Goal: Task Accomplishment & Management: Manage account settings

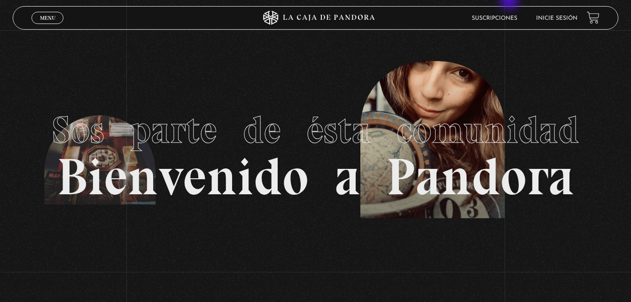
click at [557, 17] on link "Inicie sesión" at bounding box center [556, 19] width 41 height 6
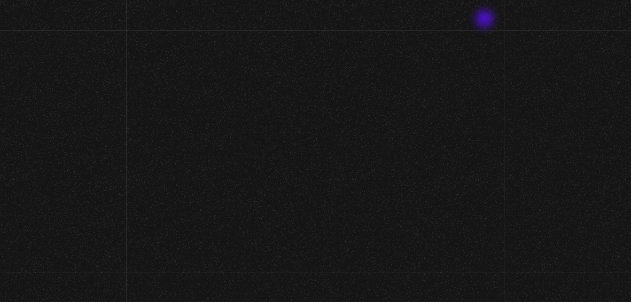
click at [574, 15] on link at bounding box center [572, 18] width 12 height 12
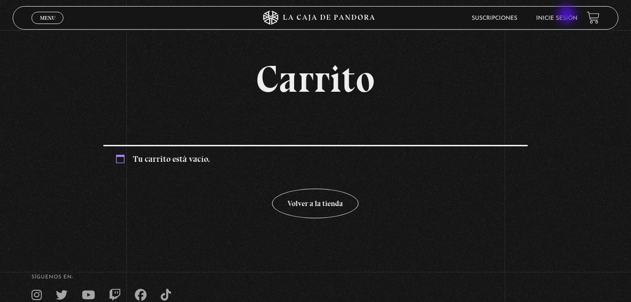
click at [568, 16] on link "Inicie sesión" at bounding box center [556, 19] width 41 height 6
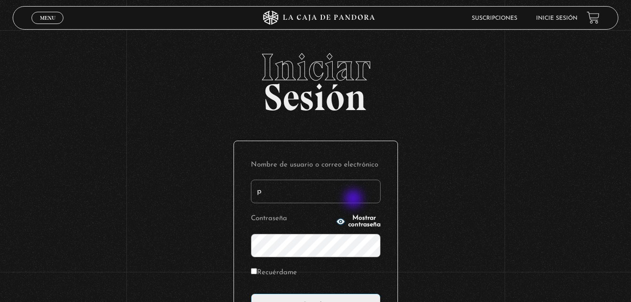
type input "[EMAIL_ADDRESS][DOMAIN_NAME]"
click at [257, 268] on input "Recuérdame" at bounding box center [254, 271] width 6 height 6
checkbox input "true"
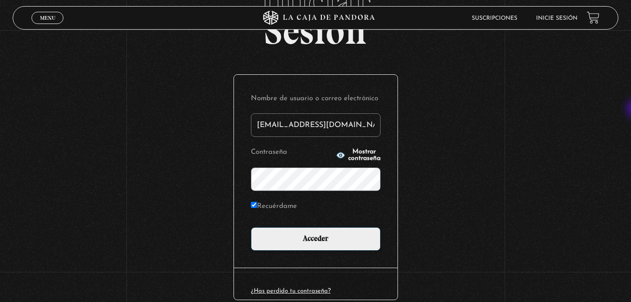
scroll to position [69, 0]
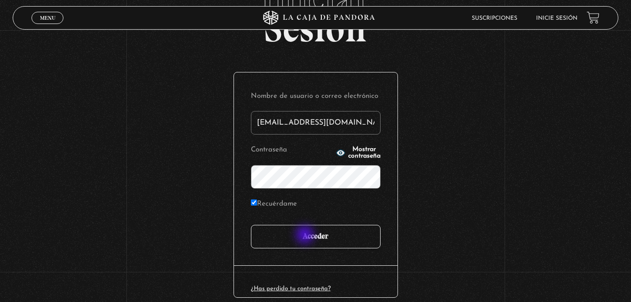
click at [306, 236] on input "Acceder" at bounding box center [316, 237] width 130 height 24
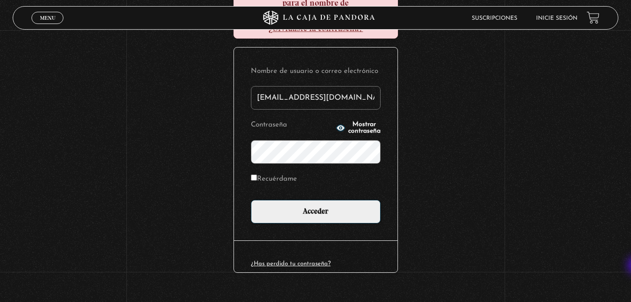
scroll to position [163, 0]
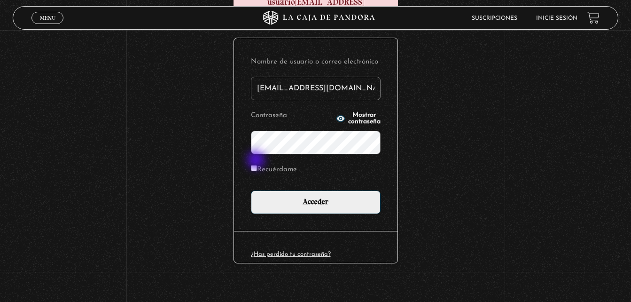
click at [257, 165] on input "Recuérdame" at bounding box center [254, 168] width 6 height 6
checkbox input "true"
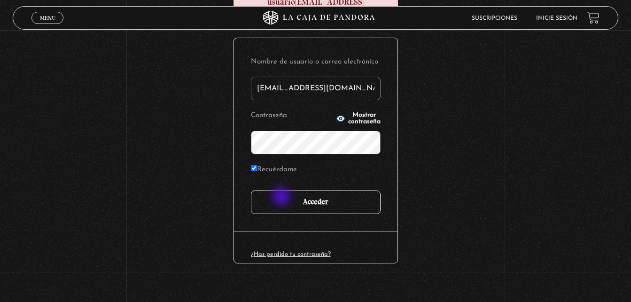
click at [283, 197] on input "Acceder" at bounding box center [316, 202] width 130 height 24
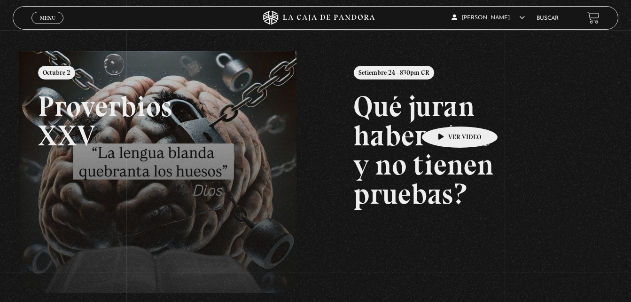
scroll to position [75, 0]
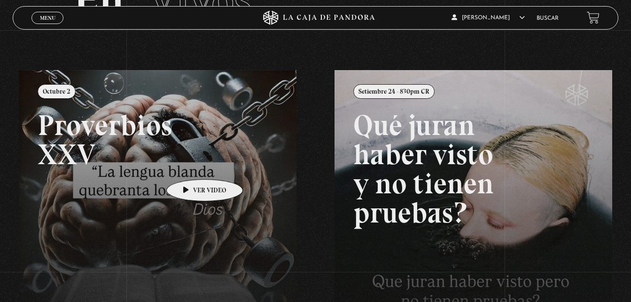
click at [190, 165] on link at bounding box center [334, 221] width 631 height 302
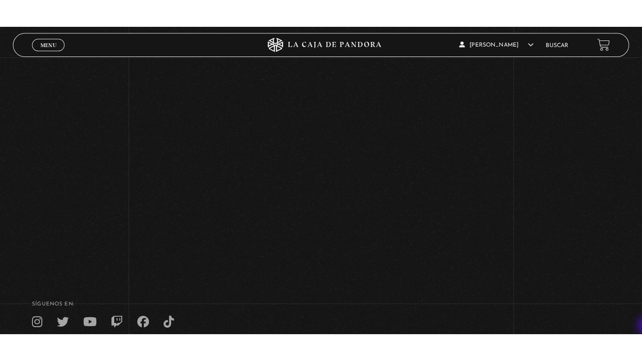
scroll to position [132, 0]
